Goal: Transaction & Acquisition: Purchase product/service

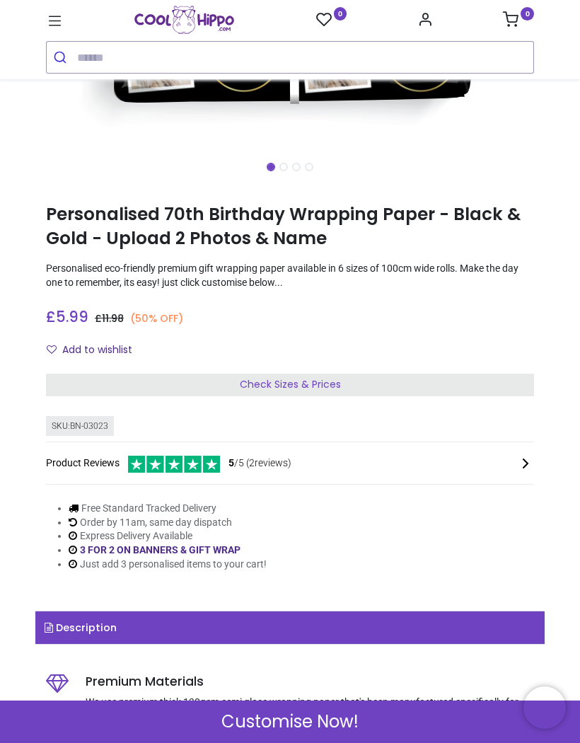
scroll to position [407, 0]
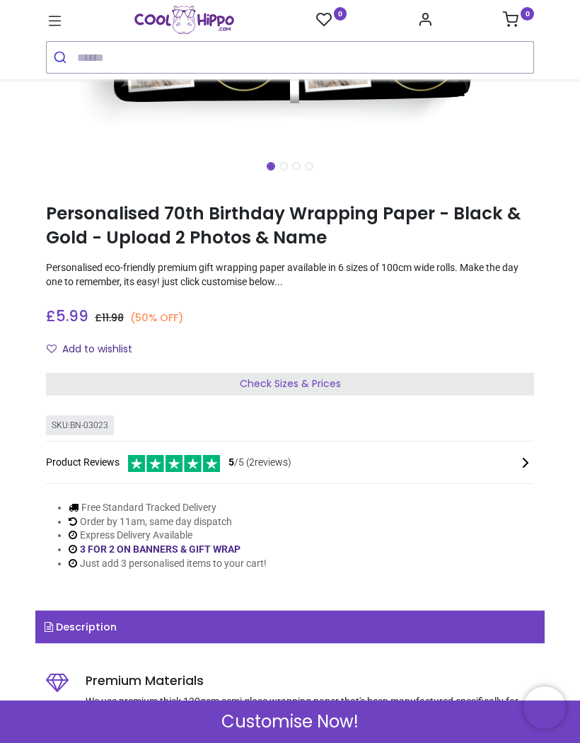
click at [352, 377] on div "Check Sizes & Prices" at bounding box center [290, 384] width 488 height 23
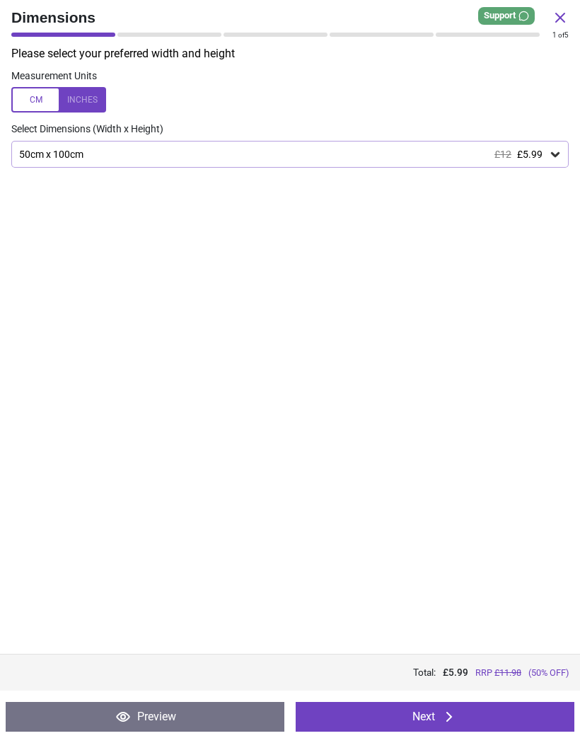
click at [83, 100] on div at bounding box center [58, 99] width 95 height 25
click at [477, 716] on button "Next" at bounding box center [435, 717] width 279 height 30
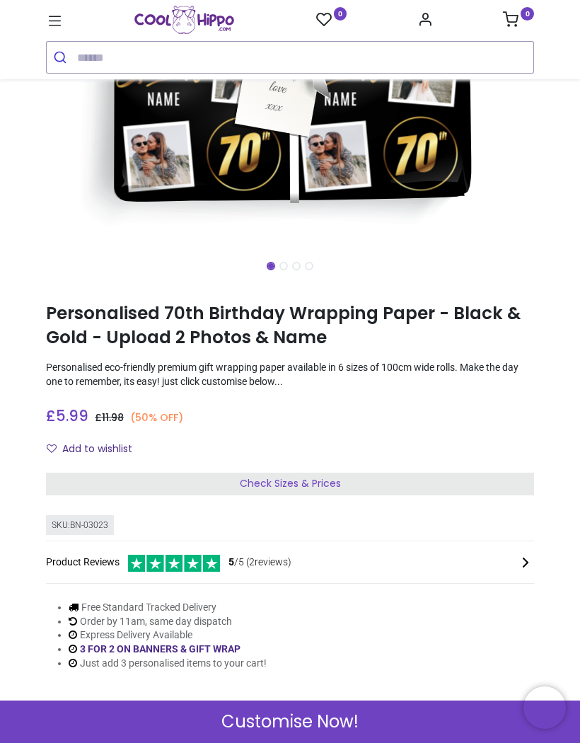
scroll to position [308, 0]
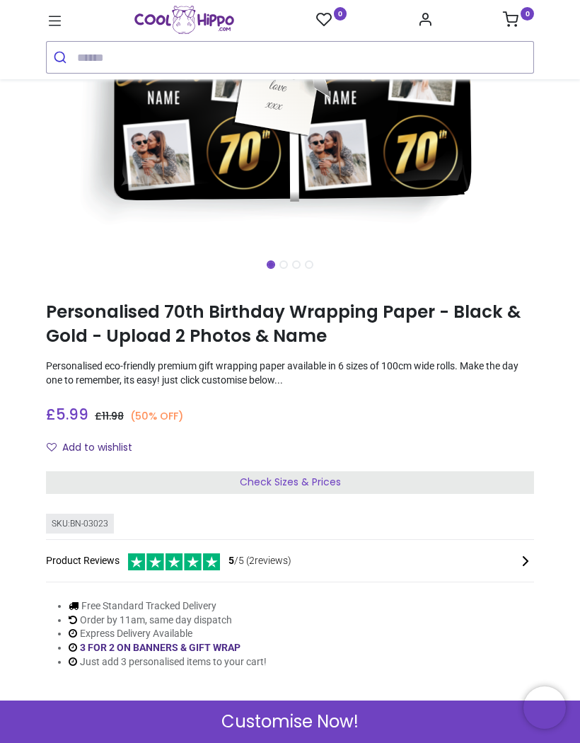
click at [366, 719] on div "Customise Now!" at bounding box center [290, 721] width 580 height 42
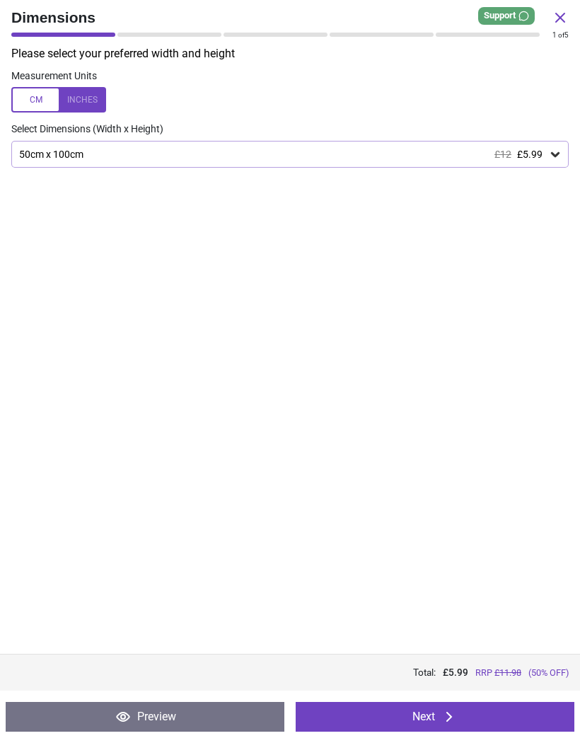
click at [443, 716] on icon at bounding box center [449, 716] width 17 height 17
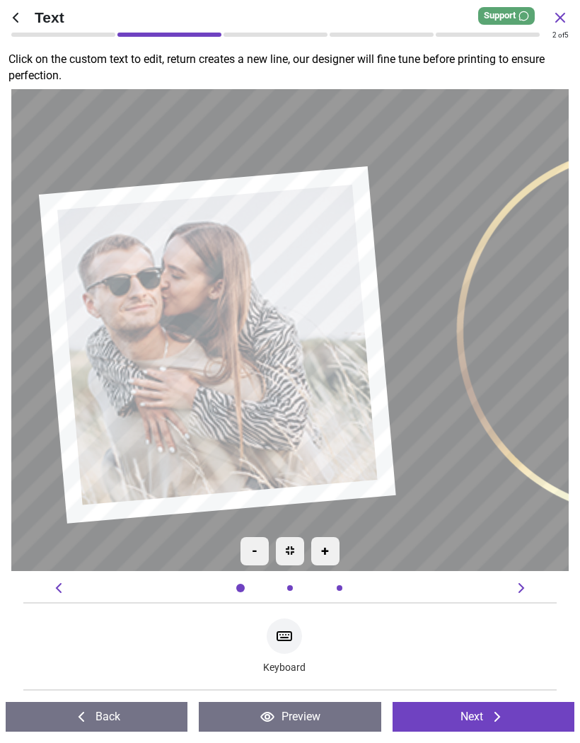
click at [485, 716] on button "Next" at bounding box center [484, 717] width 182 height 30
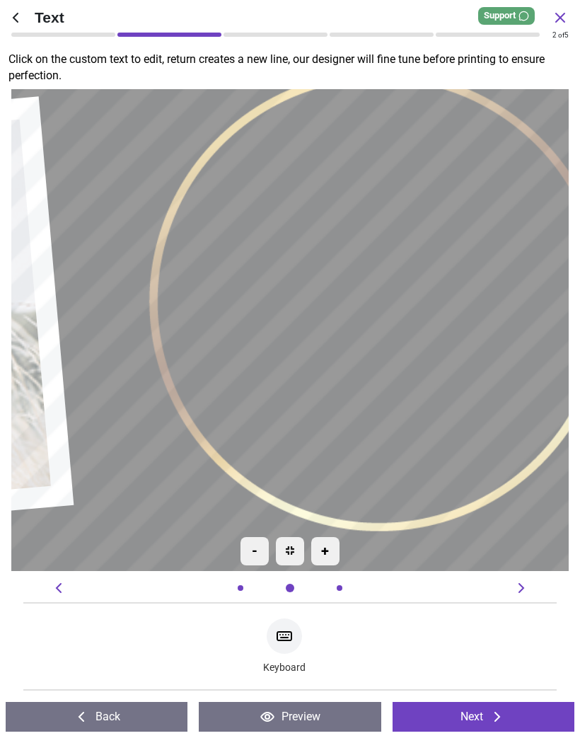
click at [462, 716] on button "Next" at bounding box center [484, 717] width 182 height 30
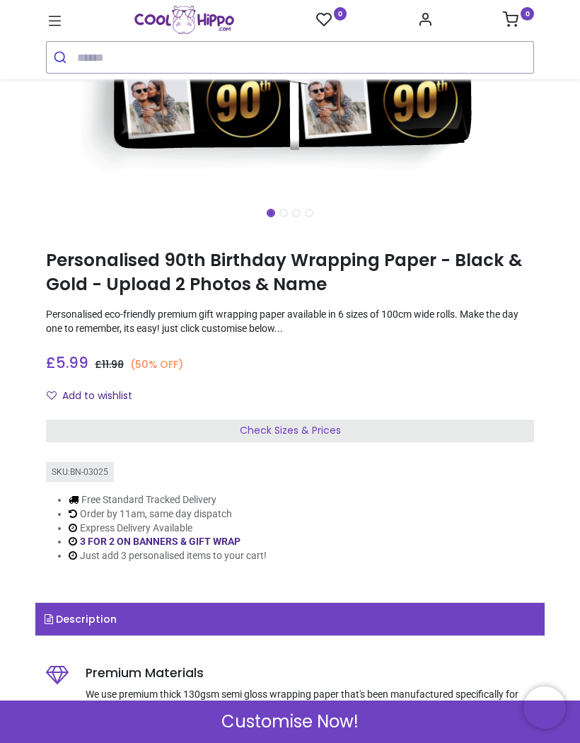
scroll to position [429, 0]
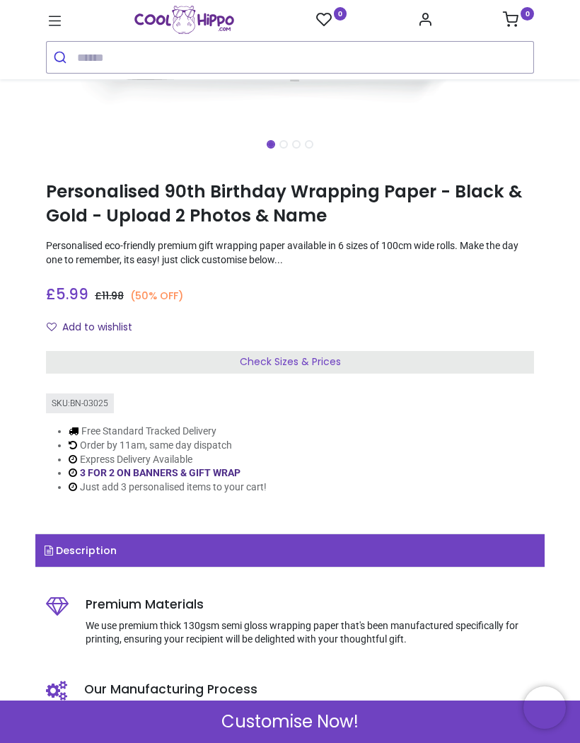
click at [330, 714] on span "Customise Now!" at bounding box center [289, 721] width 137 height 24
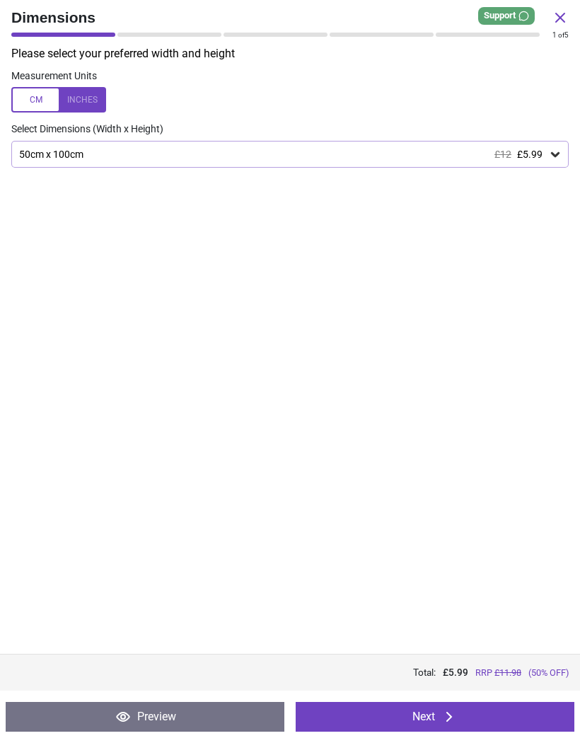
click at [422, 706] on button "Next" at bounding box center [435, 717] width 279 height 30
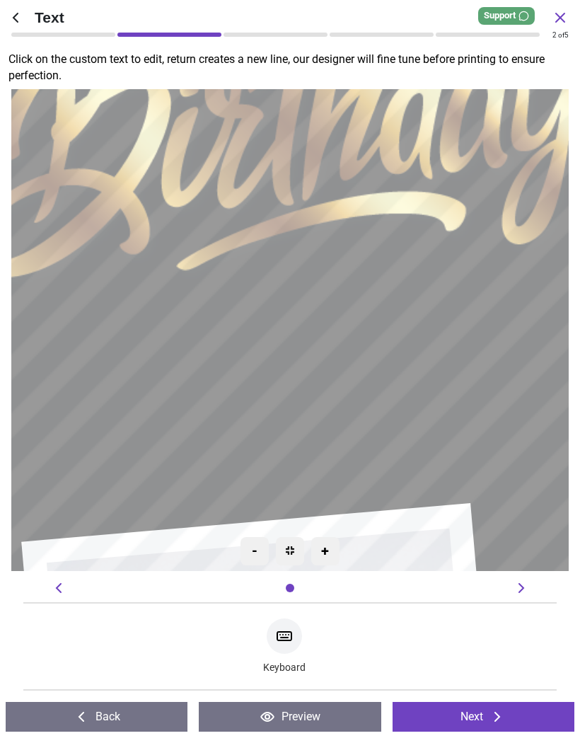
click at [383, 352] on textarea at bounding box center [289, 330] width 475 height 101
type textarea "*******"
